Goal: Task Accomplishment & Management: Use online tool/utility

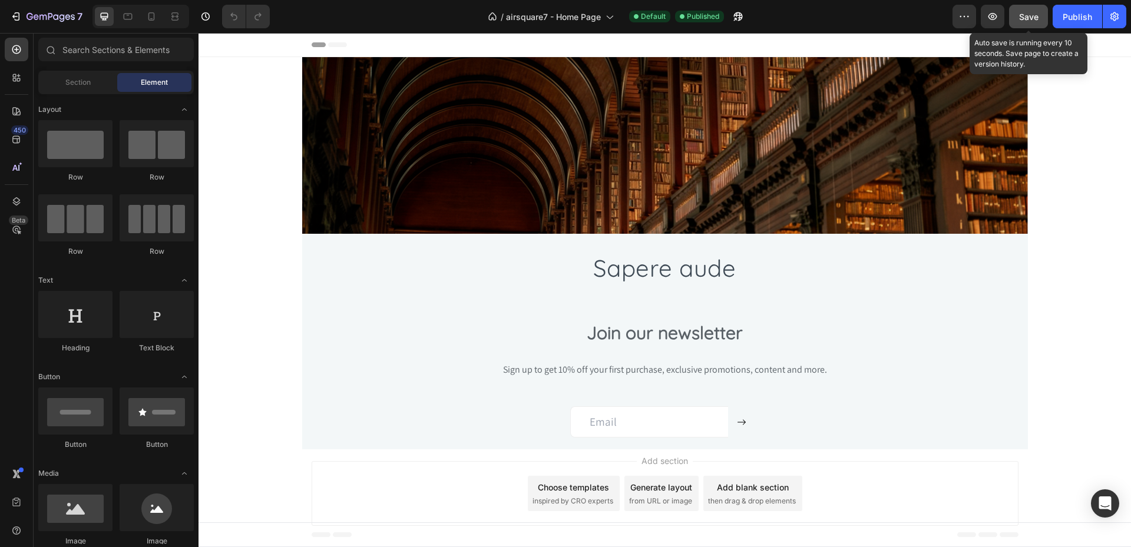
click at [1027, 13] on span "Save" at bounding box center [1028, 17] width 19 height 10
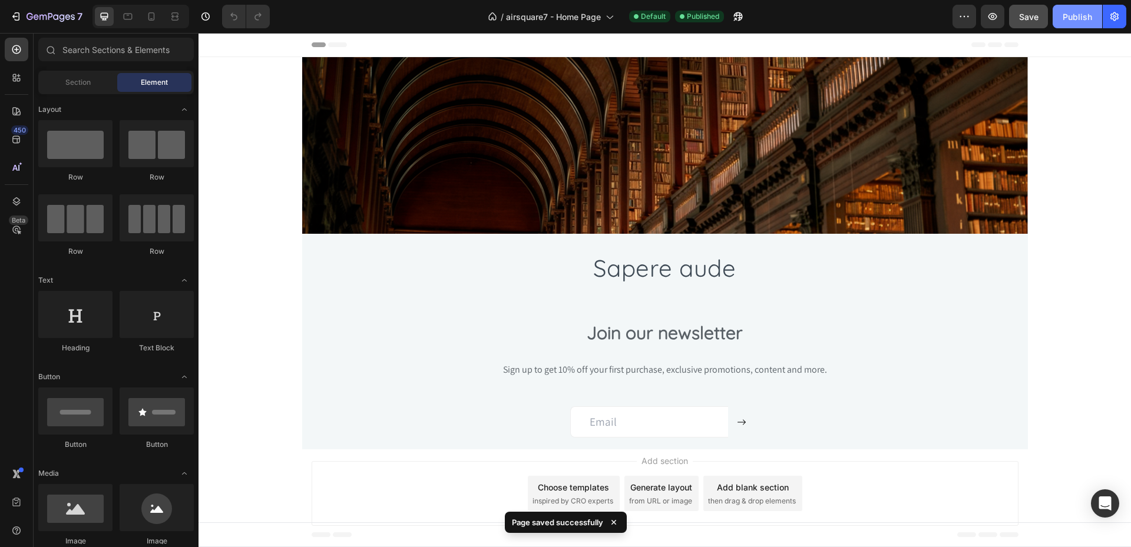
click at [1081, 19] on div "Publish" at bounding box center [1077, 17] width 29 height 12
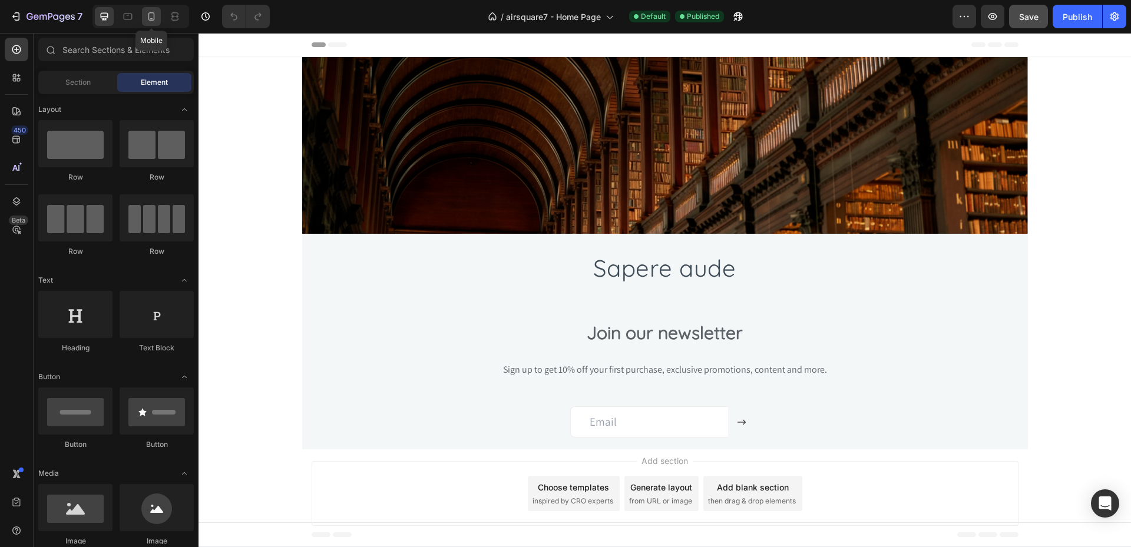
click at [156, 19] on icon at bounding box center [151, 17] width 12 height 12
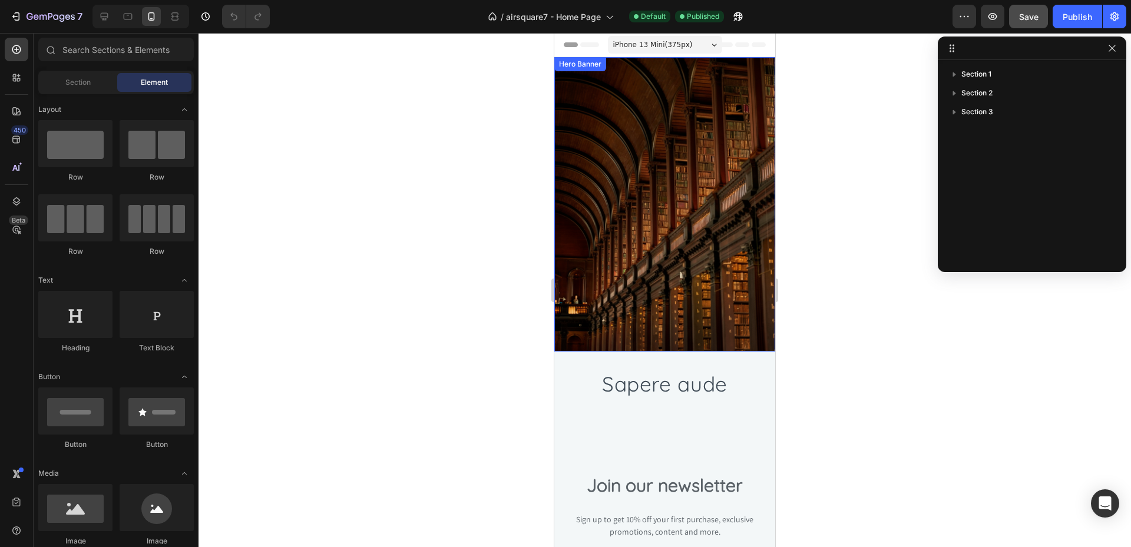
click at [646, 224] on div "Overlay" at bounding box center [664, 204] width 221 height 294
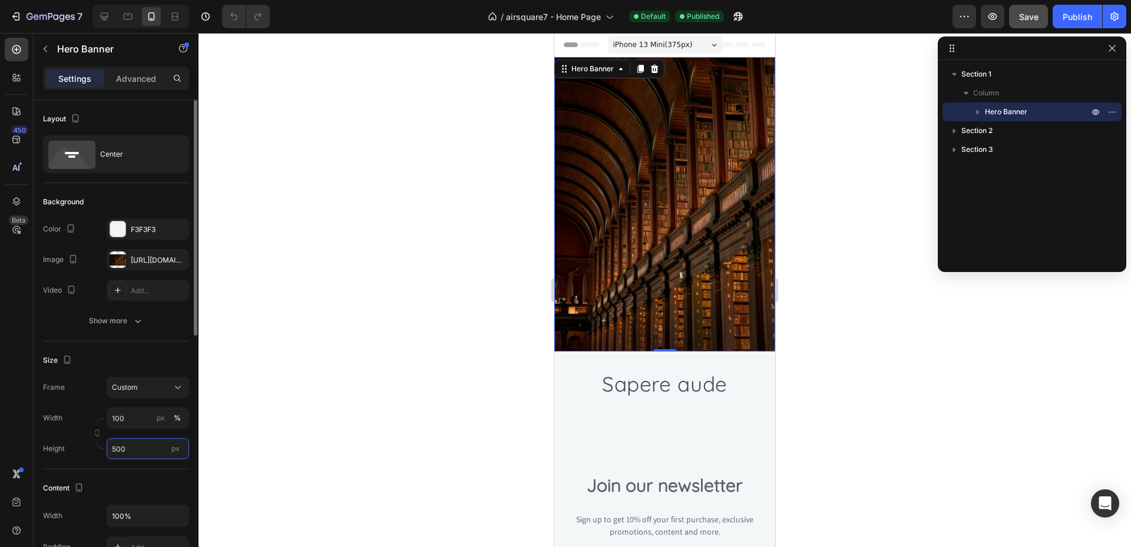
click at [153, 451] on input "500" at bounding box center [148, 448] width 82 height 21
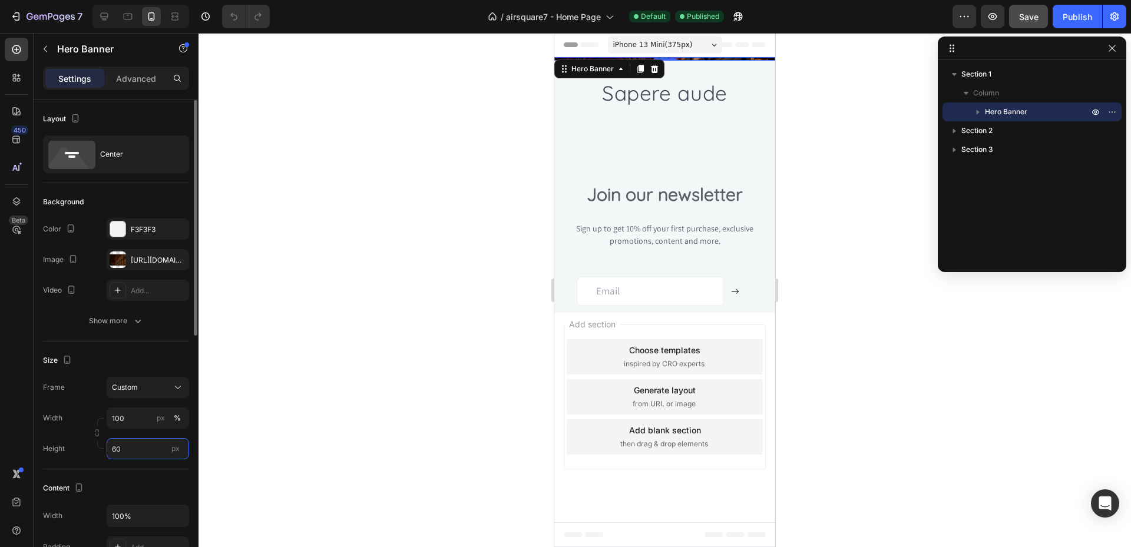
type input "600"
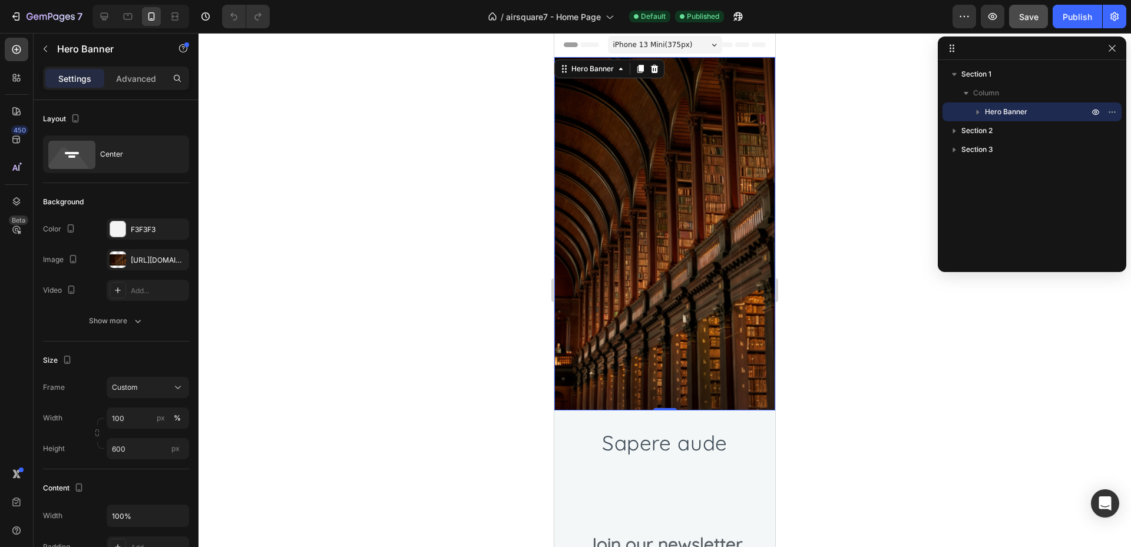
click at [312, 284] on div at bounding box center [664, 290] width 932 height 514
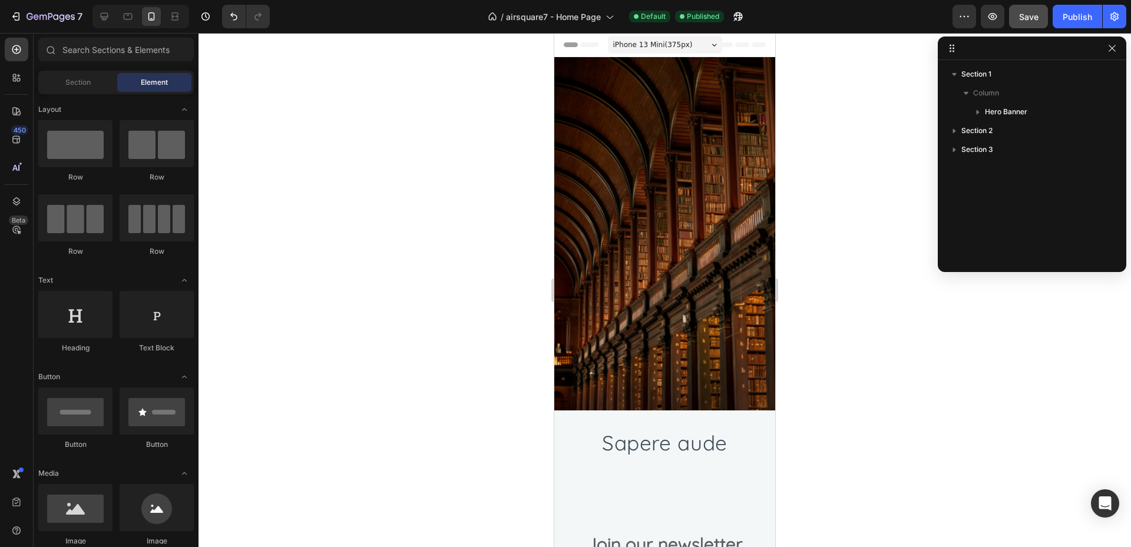
click at [1028, 27] on button "Save" at bounding box center [1028, 17] width 39 height 24
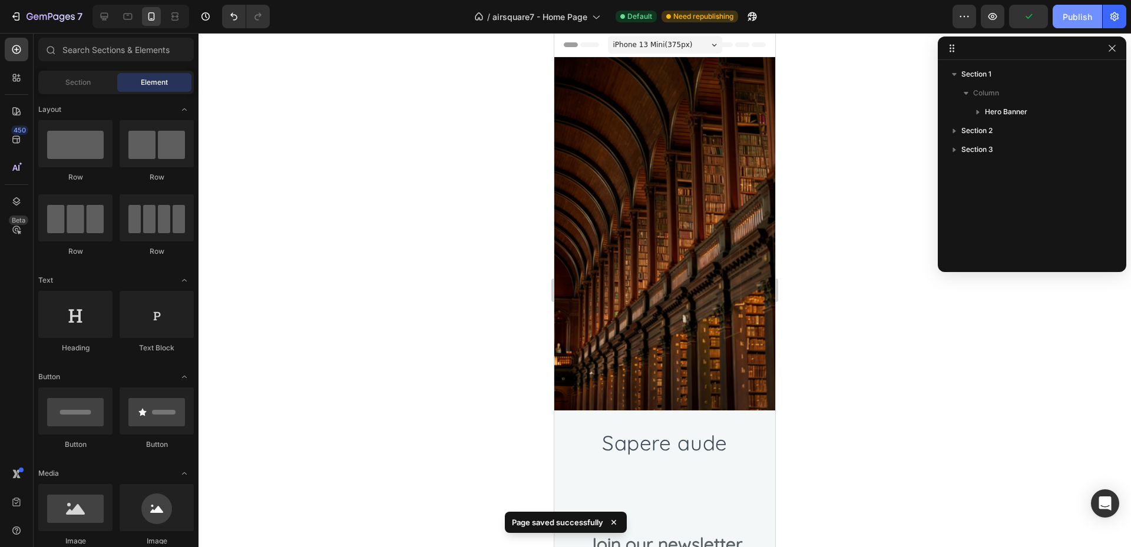
click at [1063, 16] on button "Publish" at bounding box center [1077, 17] width 49 height 24
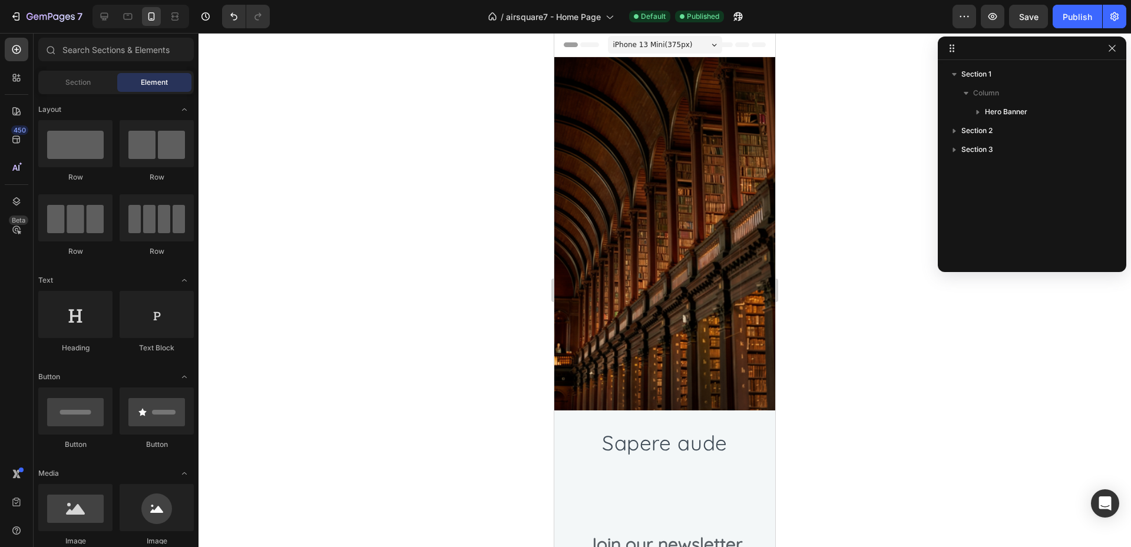
click at [706, 48] on div "iPhone 13 Mini ( 375 px)" at bounding box center [665, 45] width 114 height 18
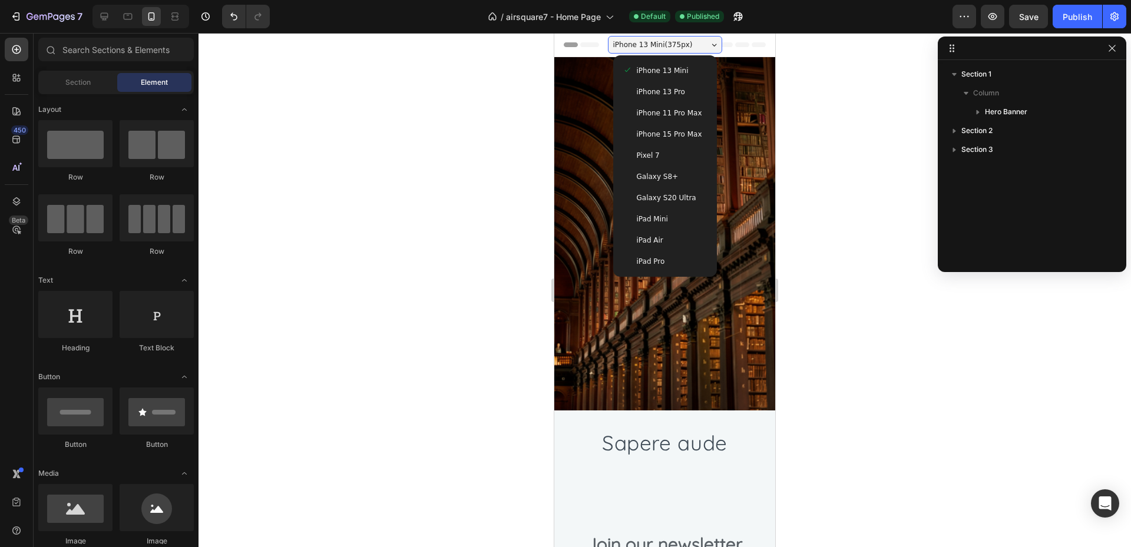
click at [664, 47] on span "iPhone 13 Mini ( 375 px)" at bounding box center [653, 45] width 80 height 12
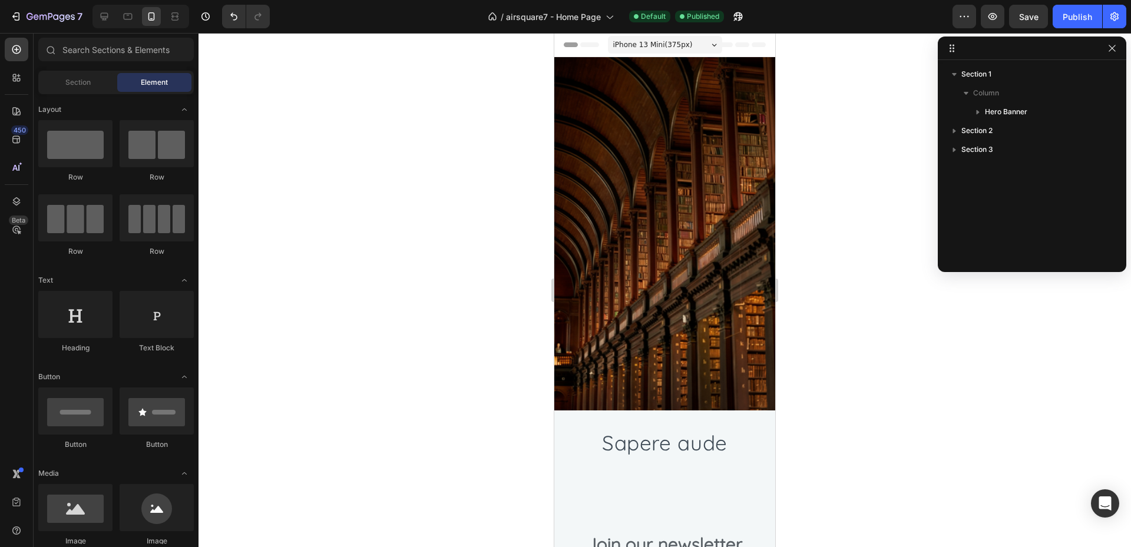
click at [684, 50] on div "iPhone 13 Mini ( 375 px)" at bounding box center [665, 45] width 114 height 18
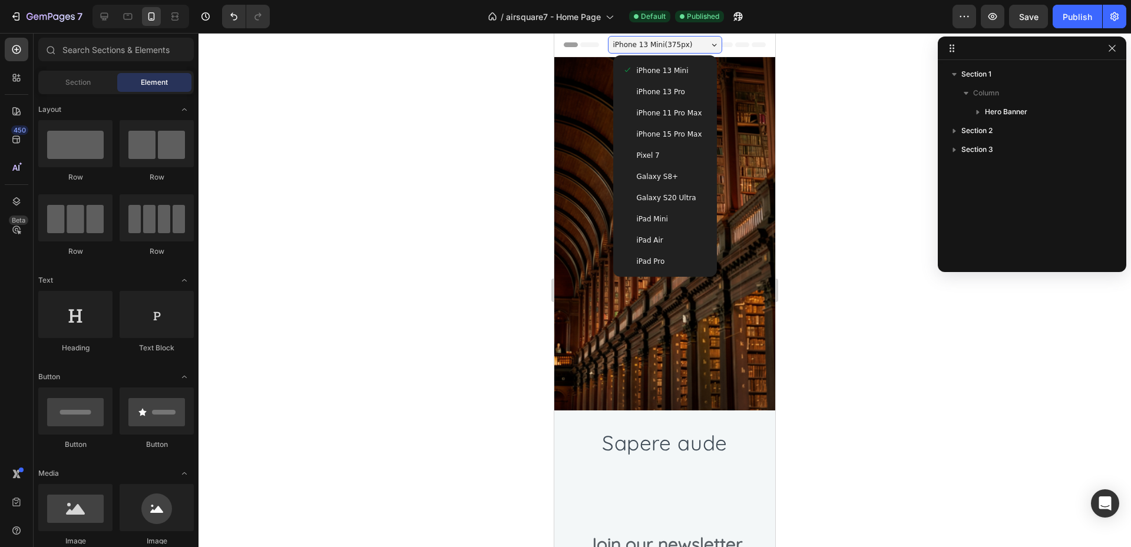
click at [697, 89] on div "iPhone 13 Pro" at bounding box center [665, 92] width 85 height 12
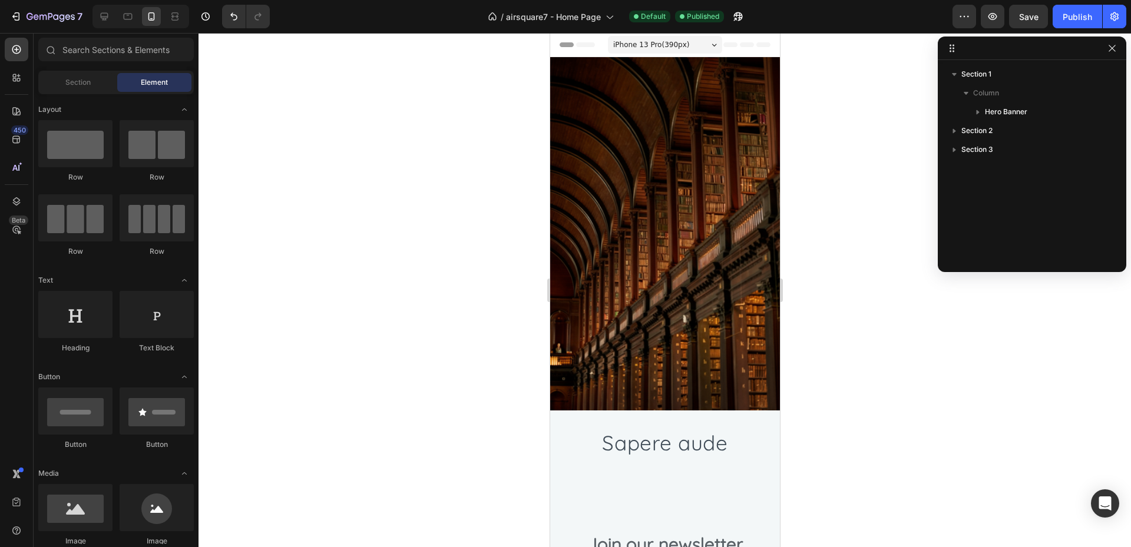
click at [693, 44] on div "iPhone 13 Pro ( 390 px)" at bounding box center [664, 45] width 114 height 18
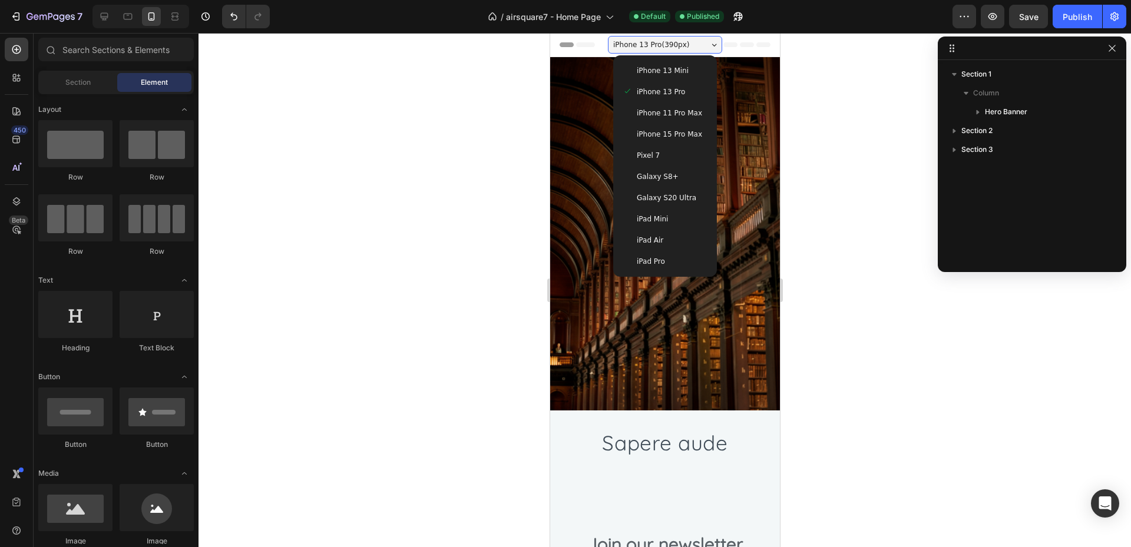
click at [683, 113] on span "iPhone 11 Pro Max" at bounding box center [668, 113] width 65 height 12
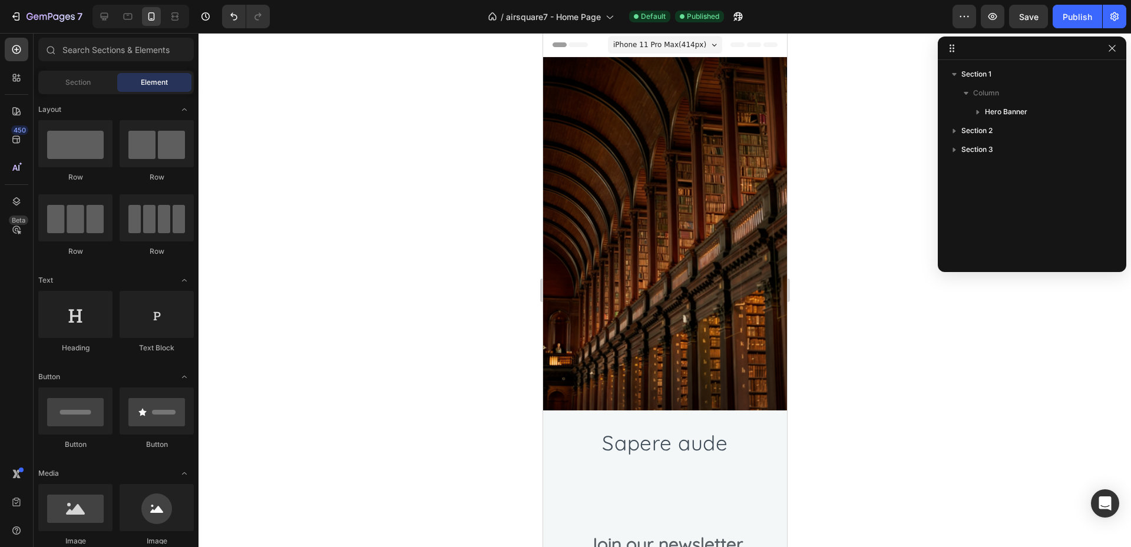
click at [687, 46] on span "iPhone 11 Pro Max ( 414 px)" at bounding box center [659, 45] width 93 height 12
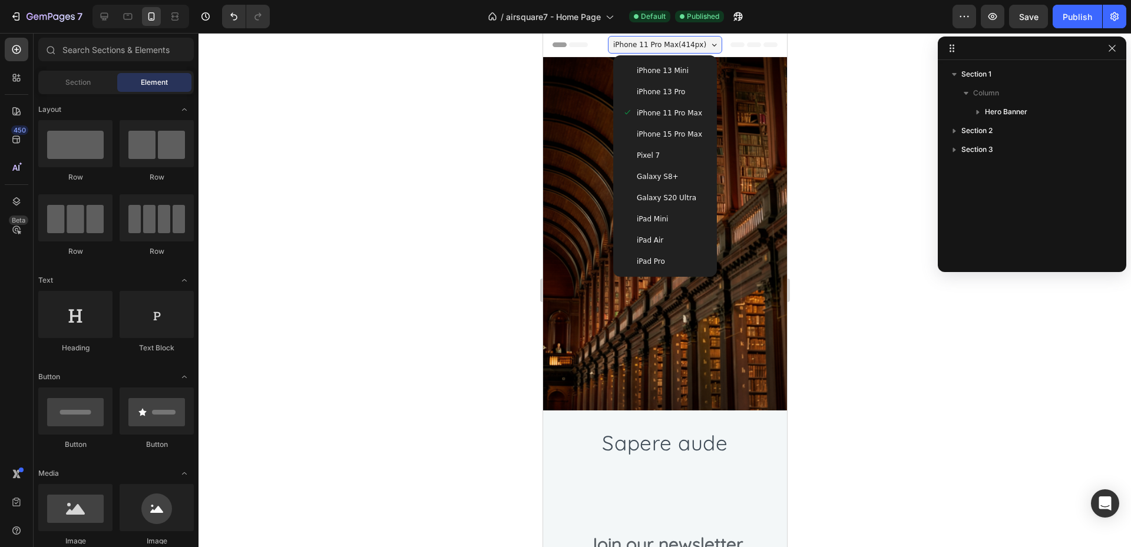
click at [684, 91] on div "iPhone 13 Pro" at bounding box center [664, 92] width 85 height 12
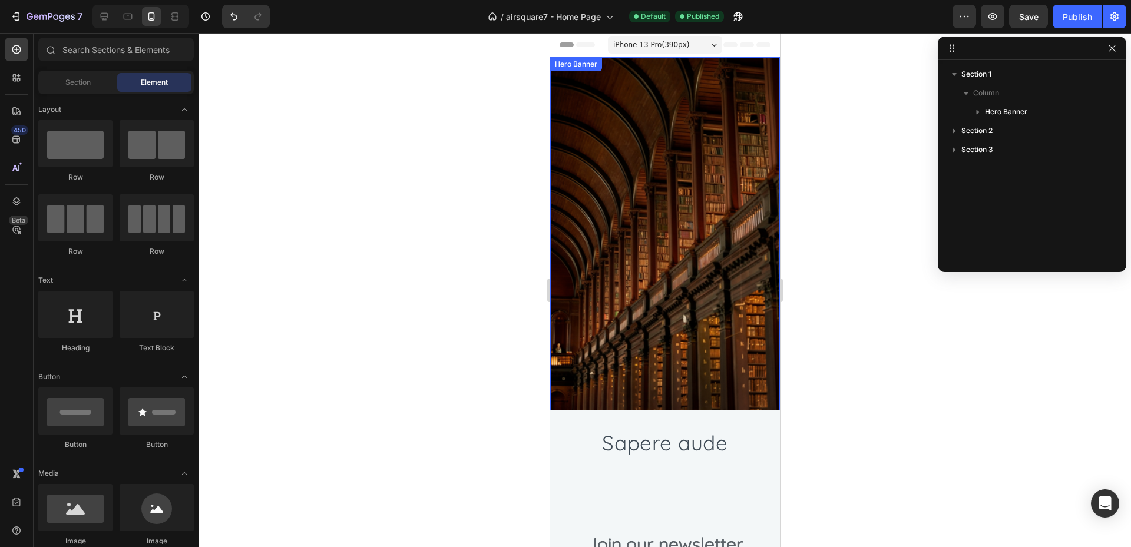
click at [829, 135] on div at bounding box center [664, 290] width 932 height 514
click at [726, 145] on div "Overlay" at bounding box center [665, 233] width 230 height 353
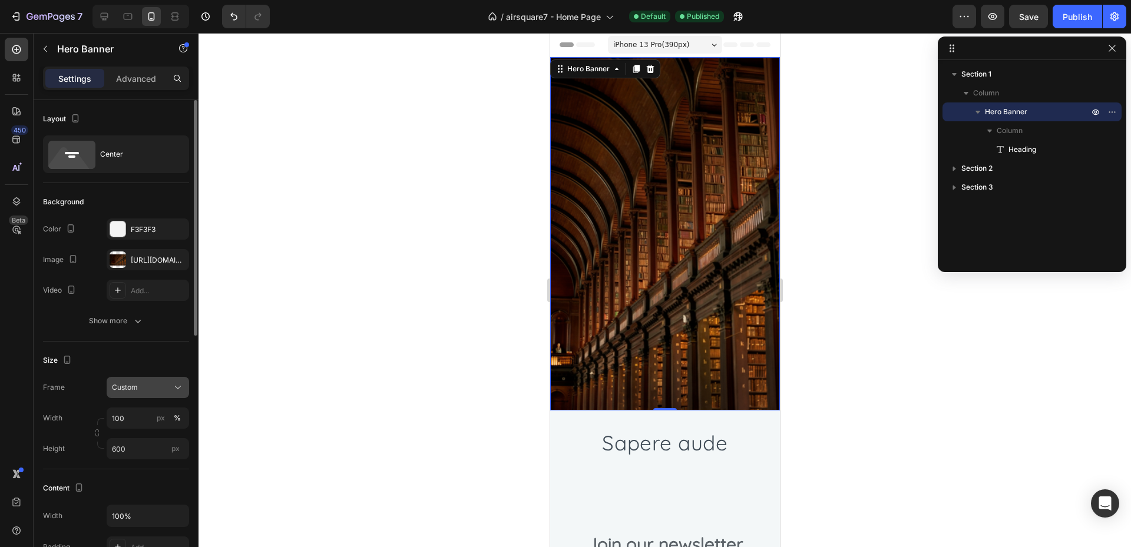
click at [151, 379] on button "Custom" at bounding box center [148, 387] width 82 height 21
click at [164, 348] on div "Size Frame Custom As banner source Custom Width 100 px % Height 600 px" at bounding box center [116, 406] width 146 height 128
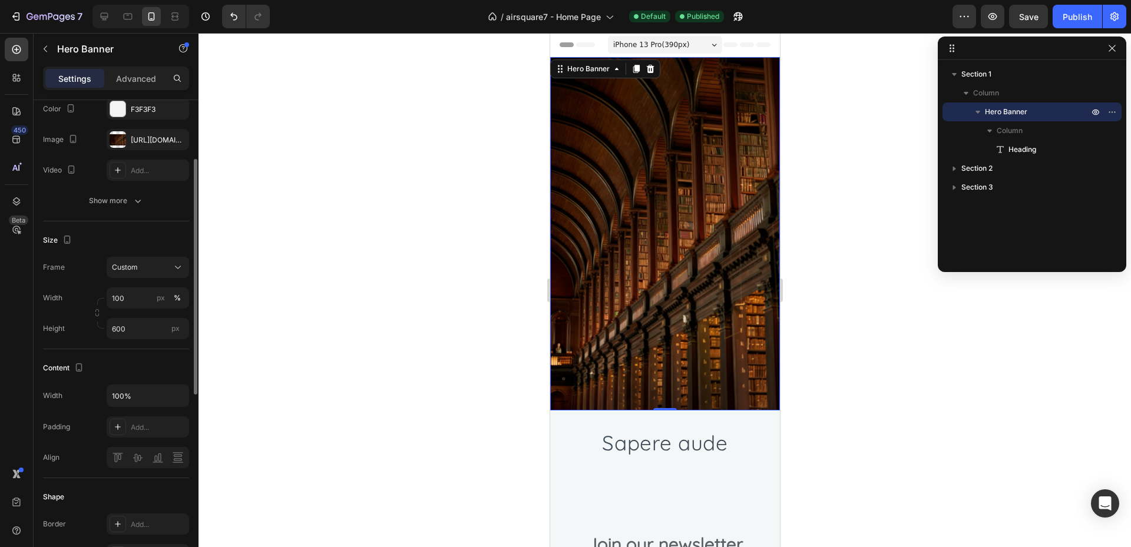
scroll to position [180, 0]
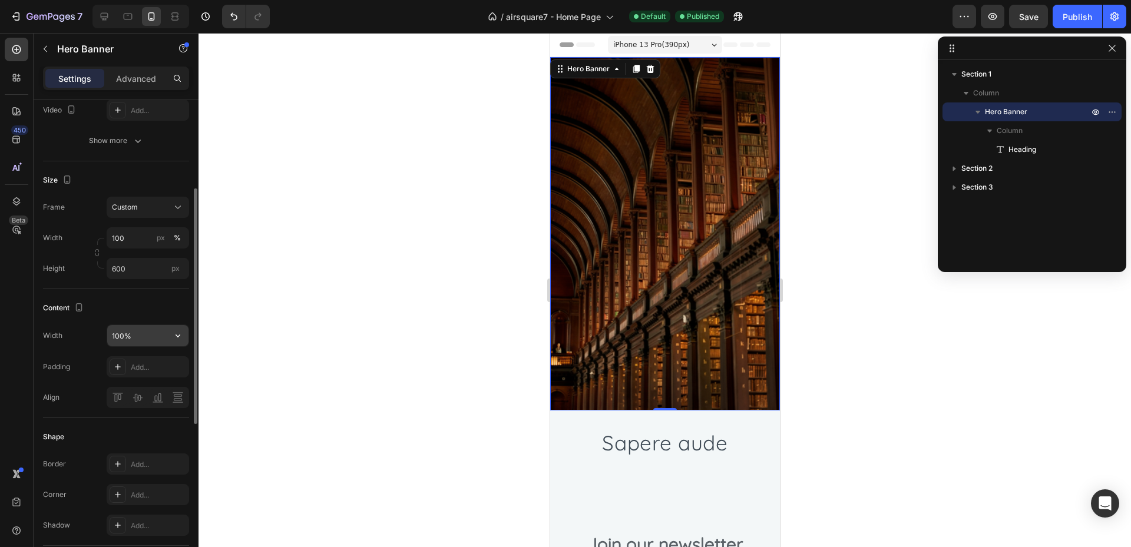
click at [158, 326] on input "100%" at bounding box center [147, 335] width 81 height 21
click at [171, 332] on button "button" at bounding box center [177, 335] width 21 height 21
click at [81, 319] on div "Content Width 100% Padding Add... Align" at bounding box center [116, 353] width 146 height 129
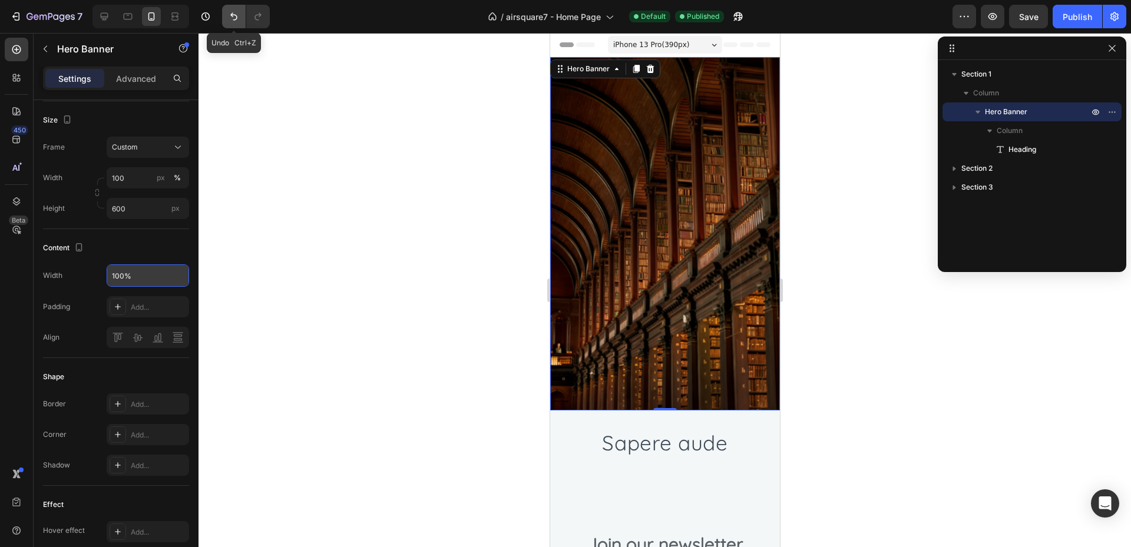
click at [239, 20] on icon "Undo/Redo" at bounding box center [234, 17] width 12 height 12
type input "500"
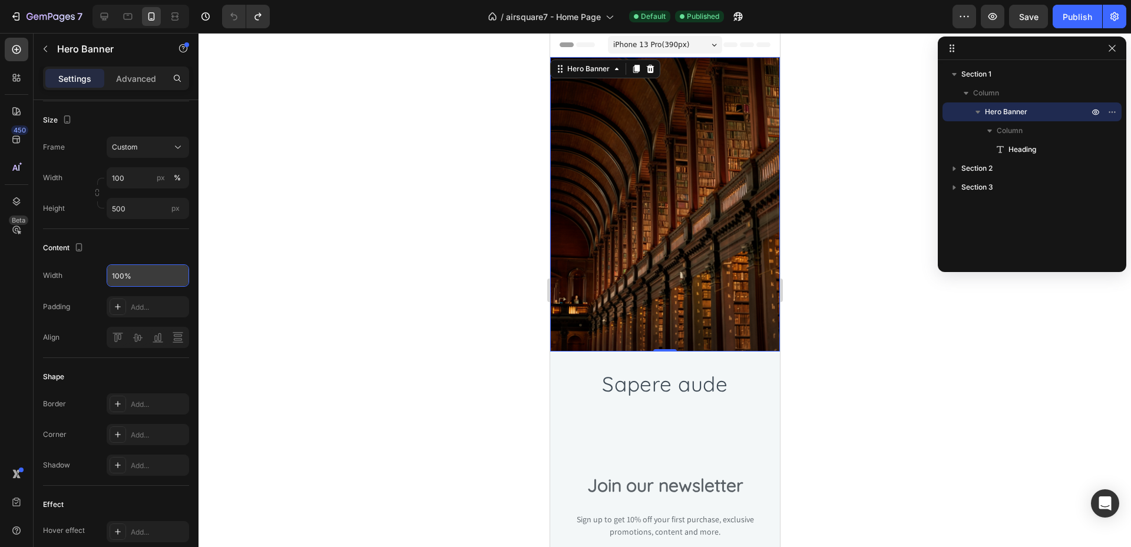
click at [1008, 6] on div "Preview Save Publish" at bounding box center [1039, 17] width 174 height 24
click at [1020, 13] on span "Save" at bounding box center [1028, 17] width 19 height 10
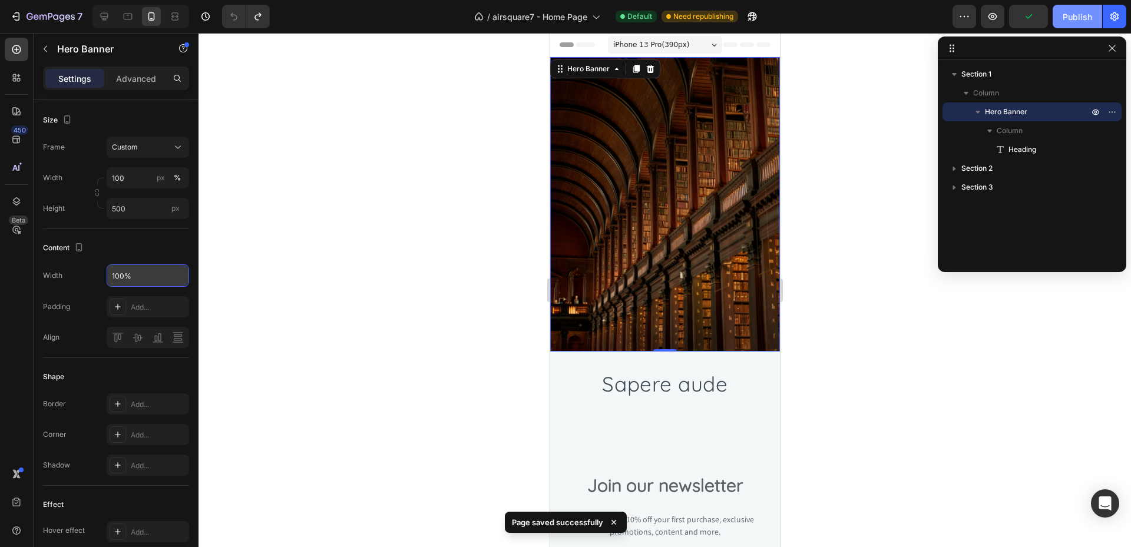
click at [1069, 17] on div "Publish" at bounding box center [1077, 17] width 29 height 12
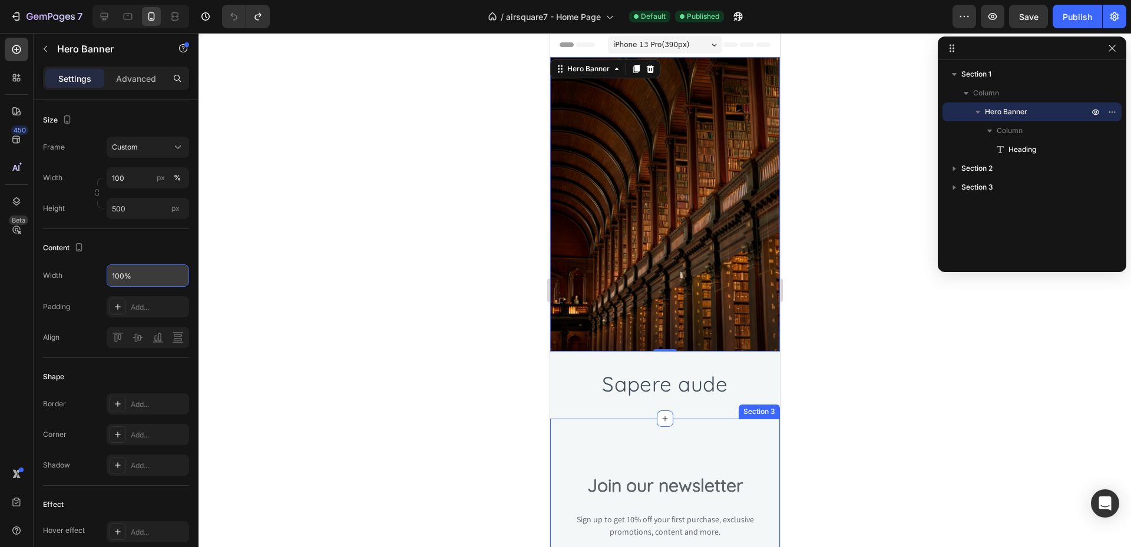
click at [681, 373] on span "Sapere aude" at bounding box center [663, 384] width 125 height 26
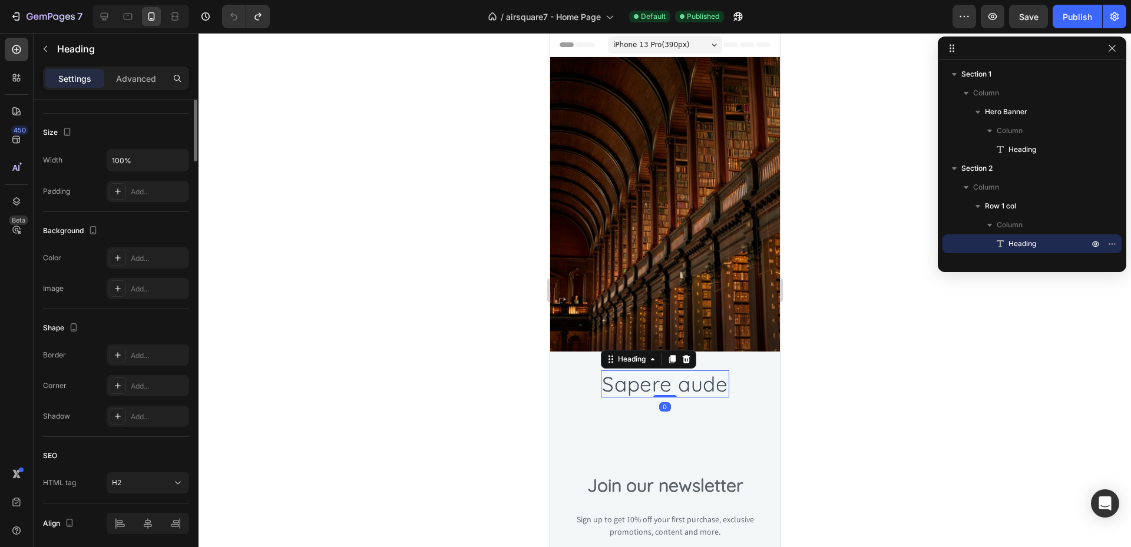
scroll to position [0, 0]
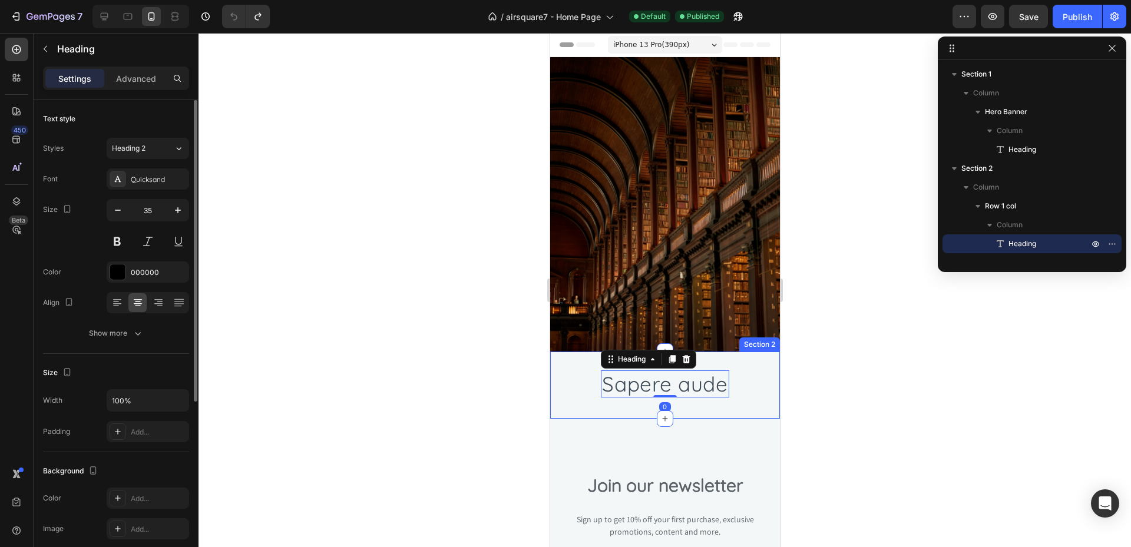
click at [715, 357] on div "Sapere aude Heading 0 Row Section 2" at bounding box center [665, 385] width 230 height 67
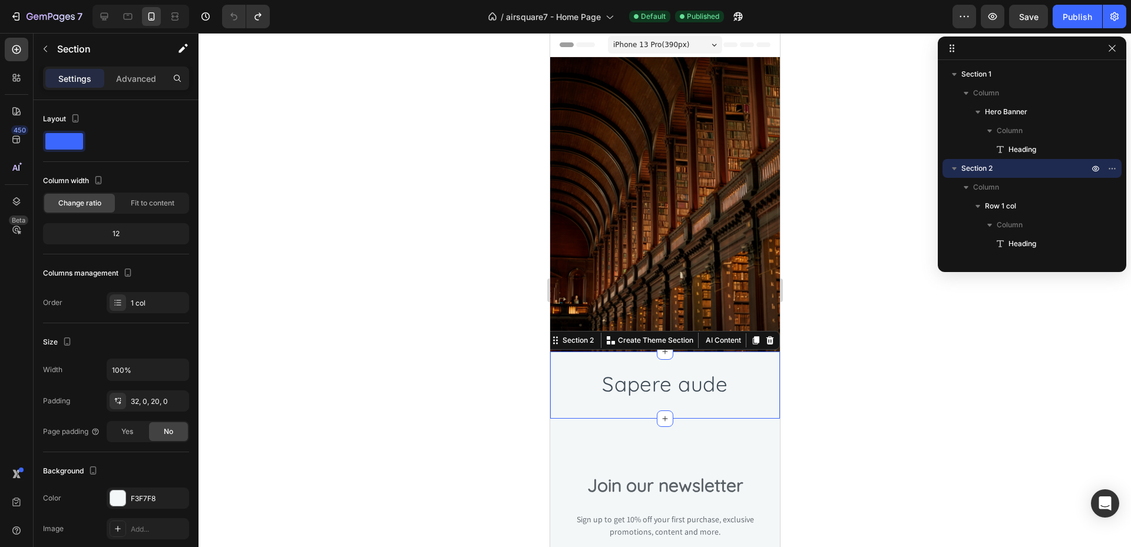
click at [679, 354] on div "Sapere aude Heading Row Section 2 You can create reusable sections Create Theme…" at bounding box center [665, 385] width 230 height 67
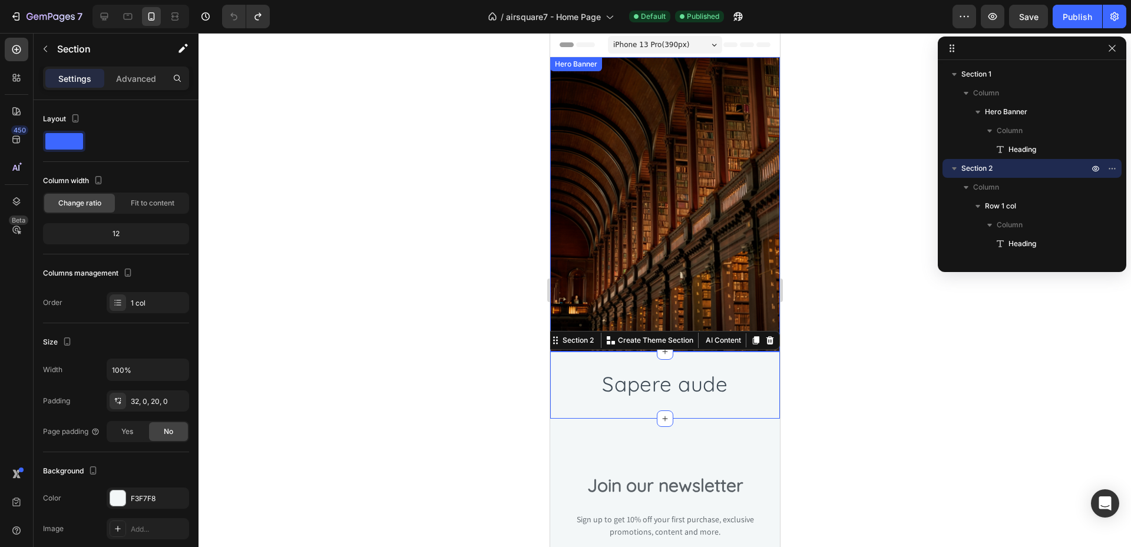
click at [613, 323] on div "Overlay" at bounding box center [665, 204] width 230 height 294
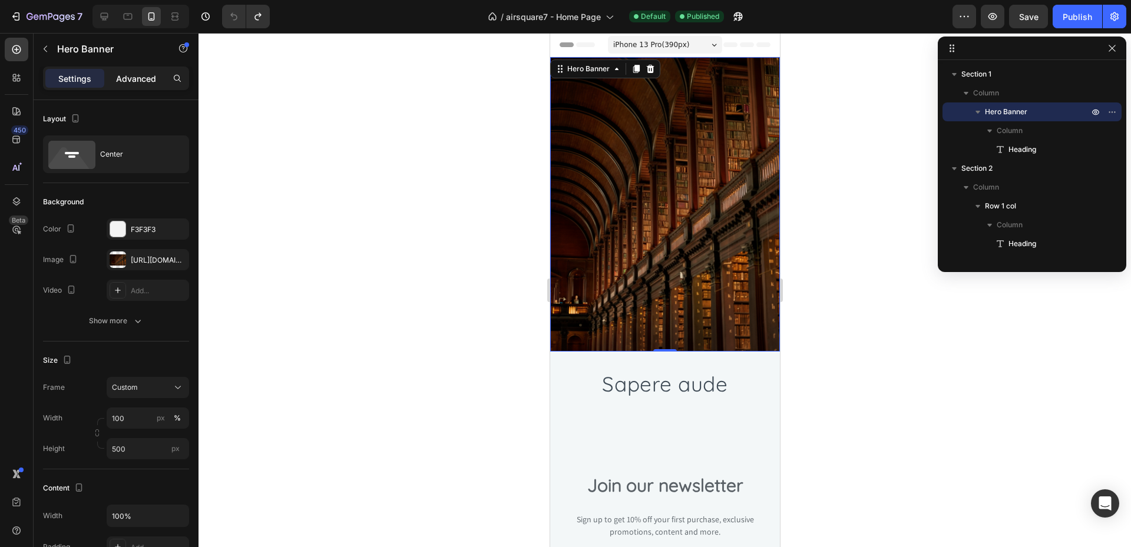
click at [139, 77] on p "Advanced" at bounding box center [136, 78] width 40 height 12
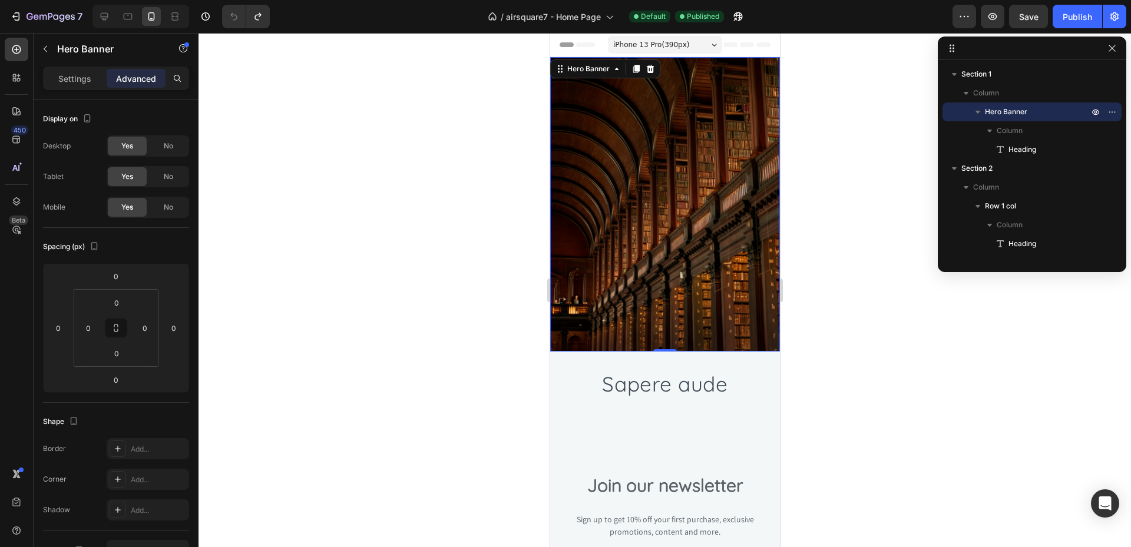
click at [640, 274] on div "Overlay" at bounding box center [665, 204] width 230 height 294
click at [671, 386] on span "Sapere aude" at bounding box center [663, 384] width 125 height 26
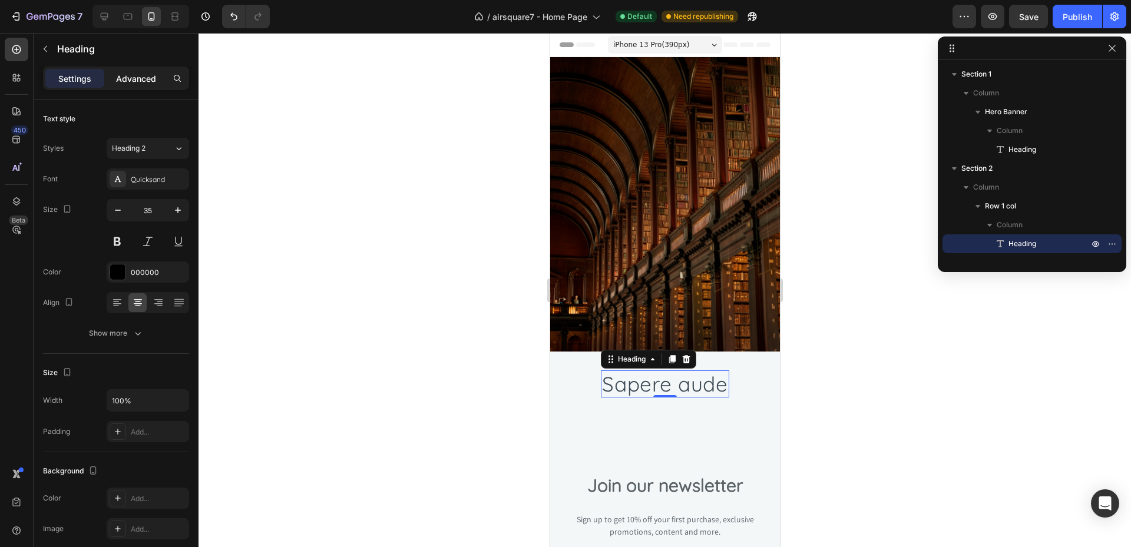
click at [125, 80] on p "Advanced" at bounding box center [136, 78] width 40 height 12
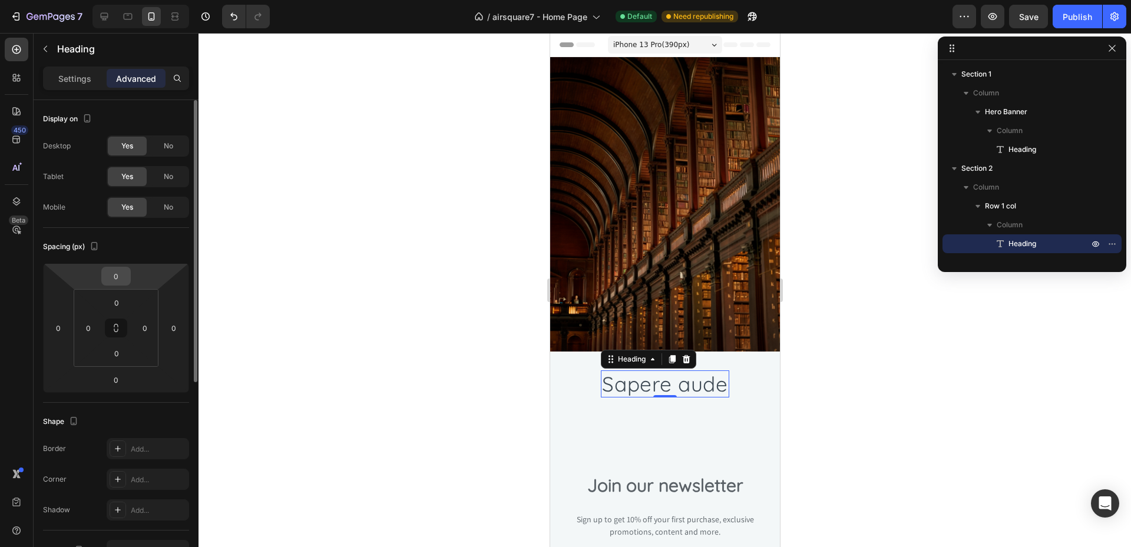
click at [123, 272] on input "0" at bounding box center [116, 276] width 24 height 18
click at [150, 0] on html "7 / airsquare7 - Home Page Default Need republishing Preview Save Publish 450 B…" at bounding box center [565, 0] width 1131 height 0
click at [120, 276] on input "0" at bounding box center [116, 276] width 24 height 18
type input "-5"
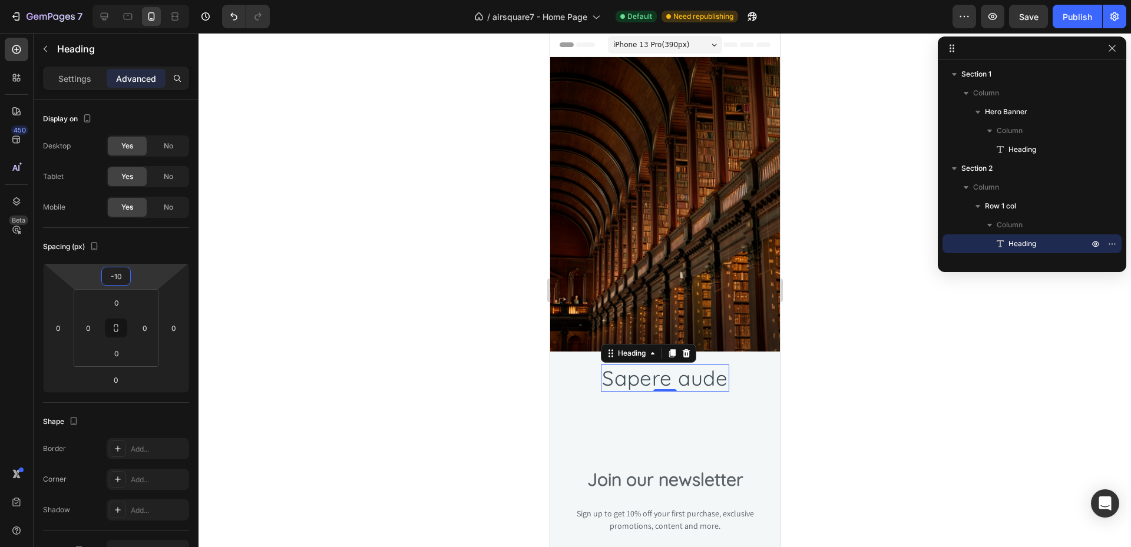
type input "-1"
type input "-20"
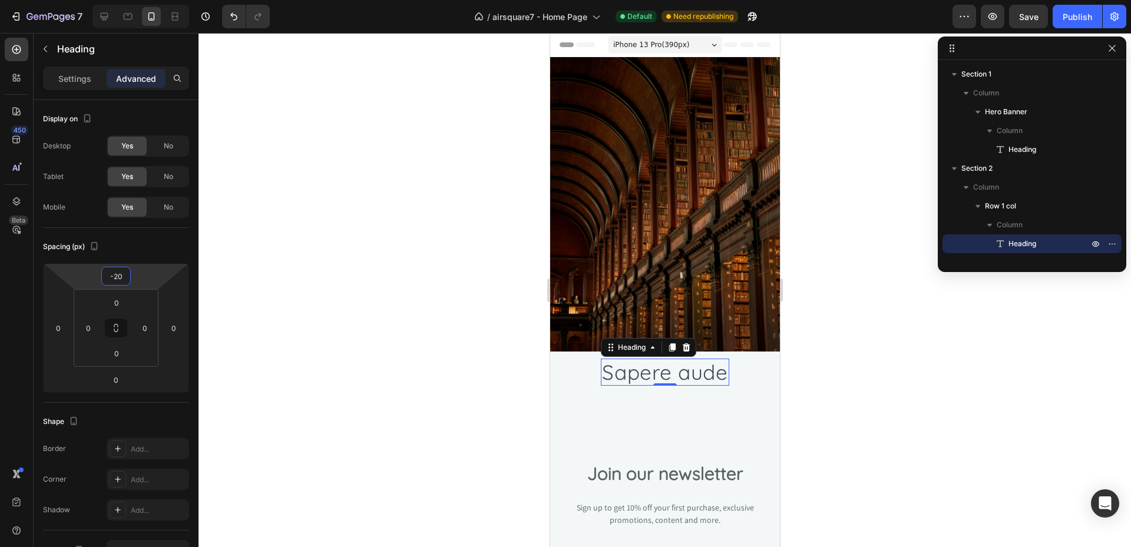
click at [275, 358] on div at bounding box center [664, 290] width 932 height 514
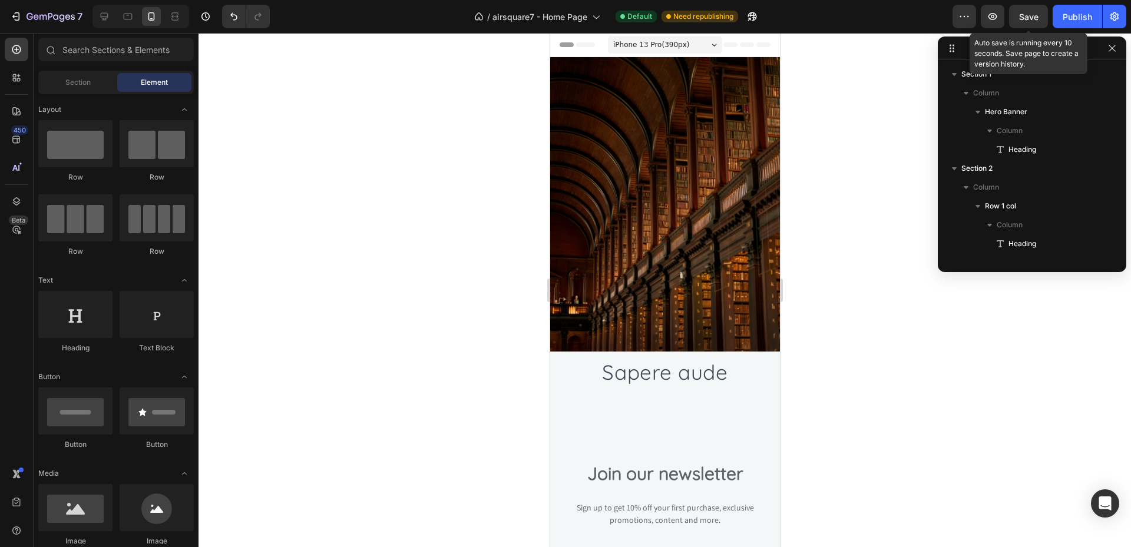
click at [1038, 17] on span "Save" at bounding box center [1028, 17] width 19 height 10
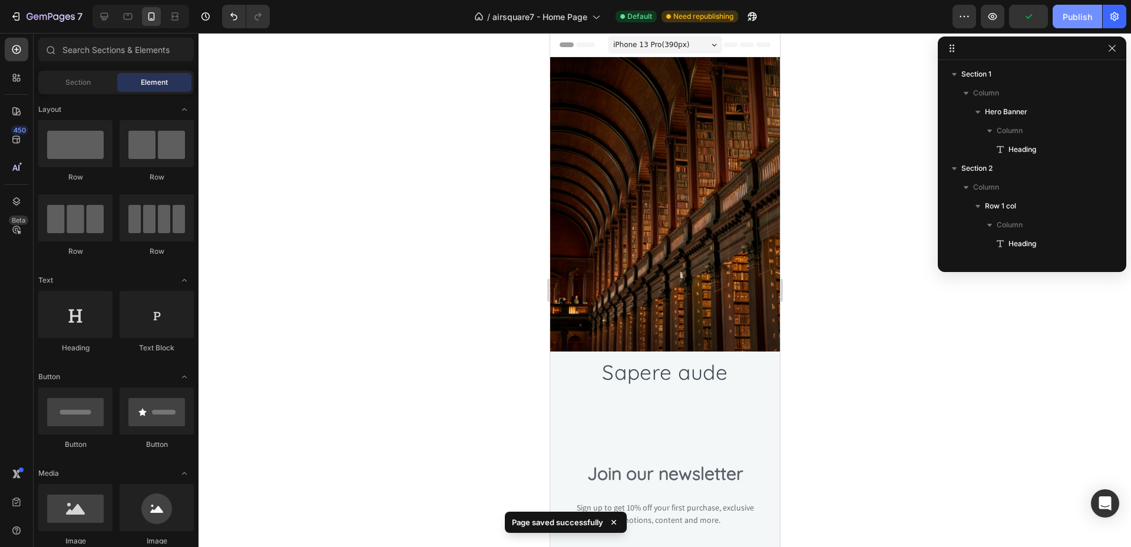
click at [1086, 13] on div "Publish" at bounding box center [1077, 17] width 29 height 12
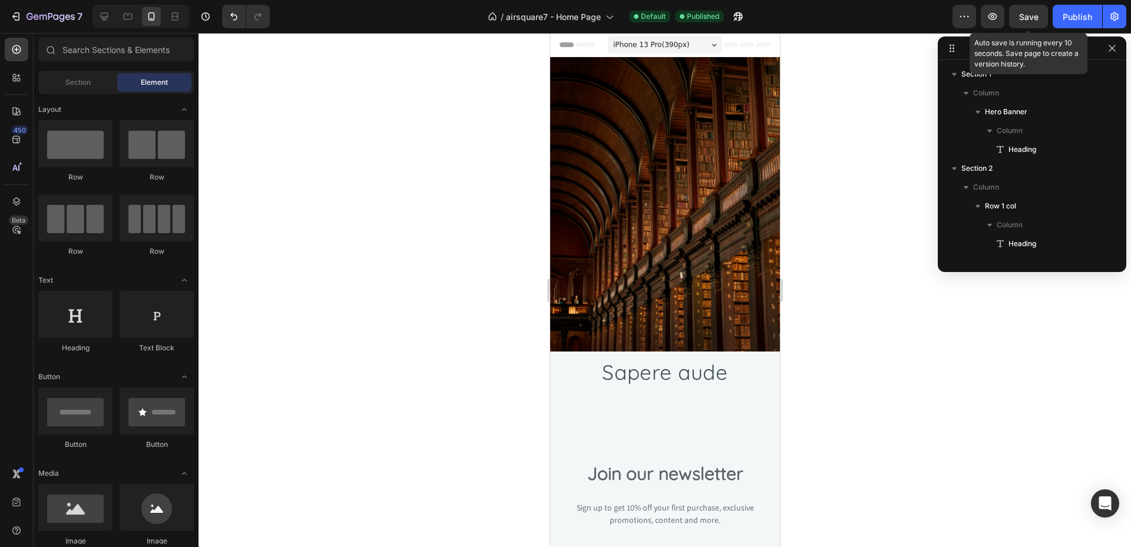
click at [1030, 16] on span "Save" at bounding box center [1028, 17] width 19 height 10
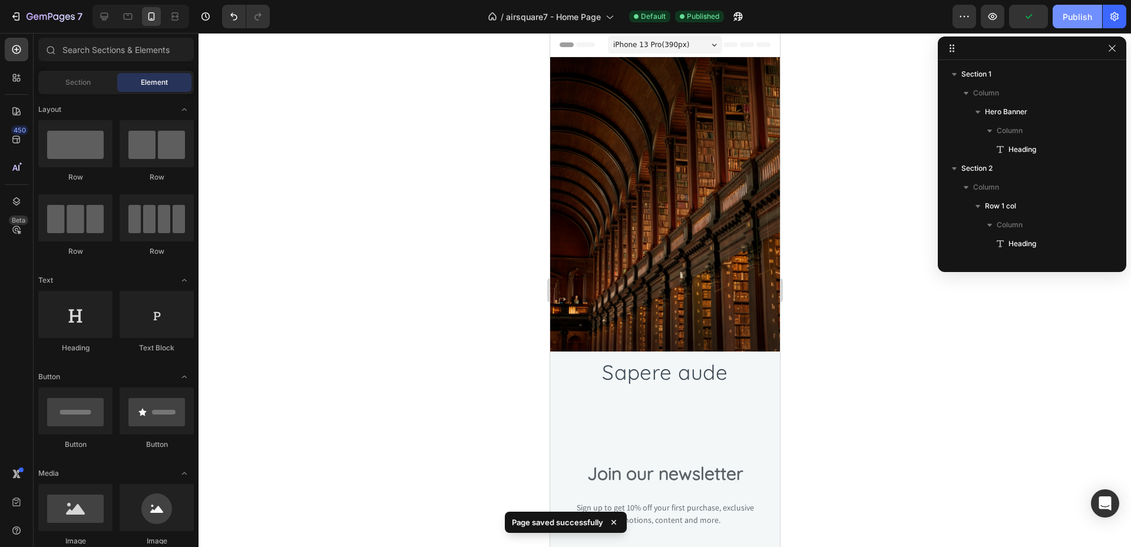
click at [1073, 15] on div "Publish" at bounding box center [1077, 17] width 29 height 12
